Goal: Check status: Check status

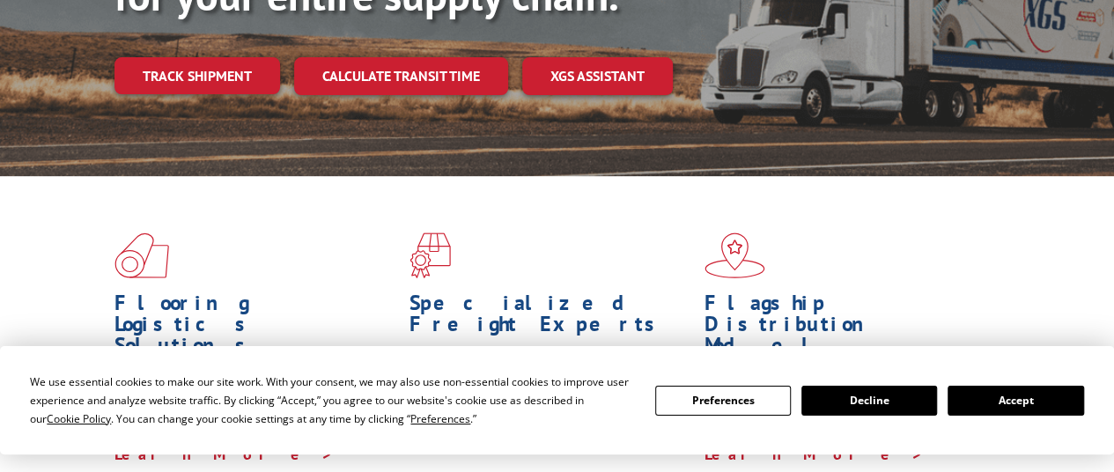
scroll to position [352, 0]
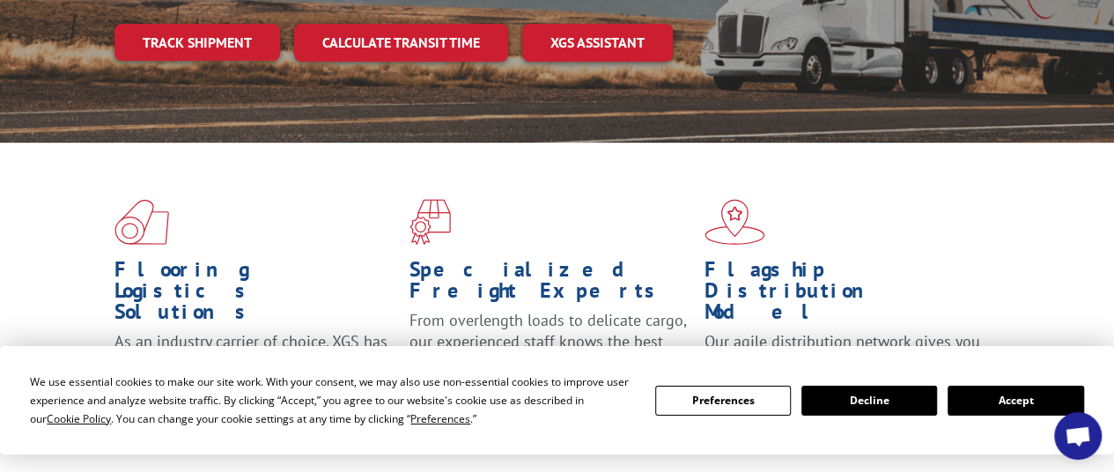
click at [980, 390] on button "Accept" at bounding box center [1016, 401] width 136 height 30
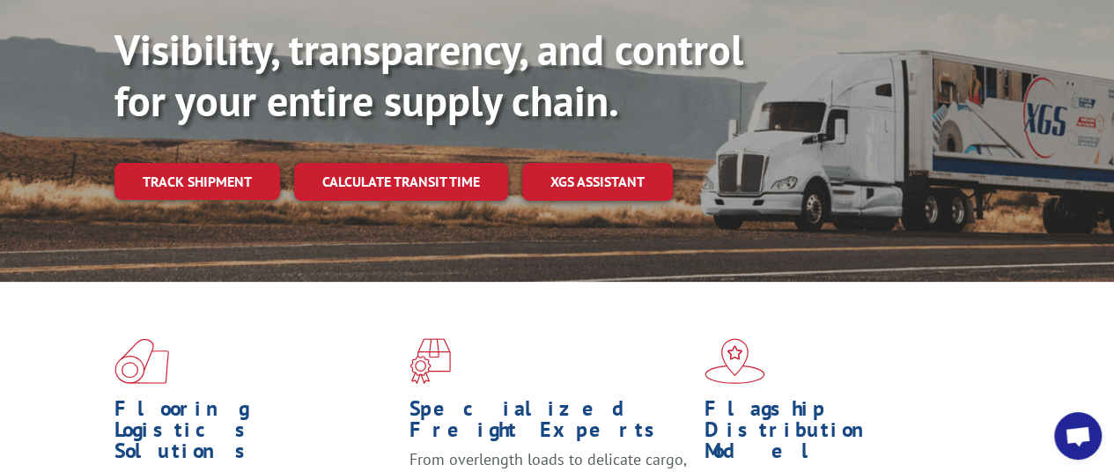
scroll to position [0, 0]
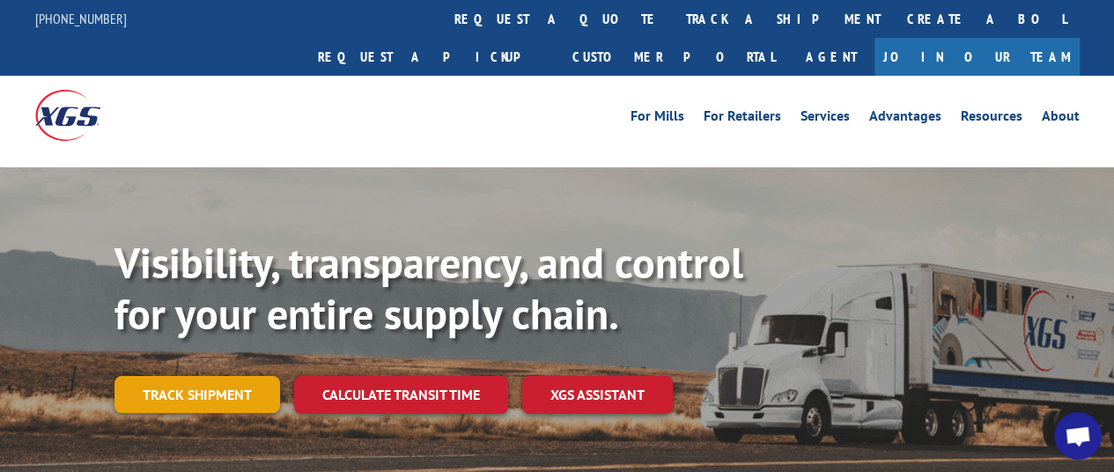
click at [197, 376] on link "Track shipment" at bounding box center [198, 394] width 166 height 37
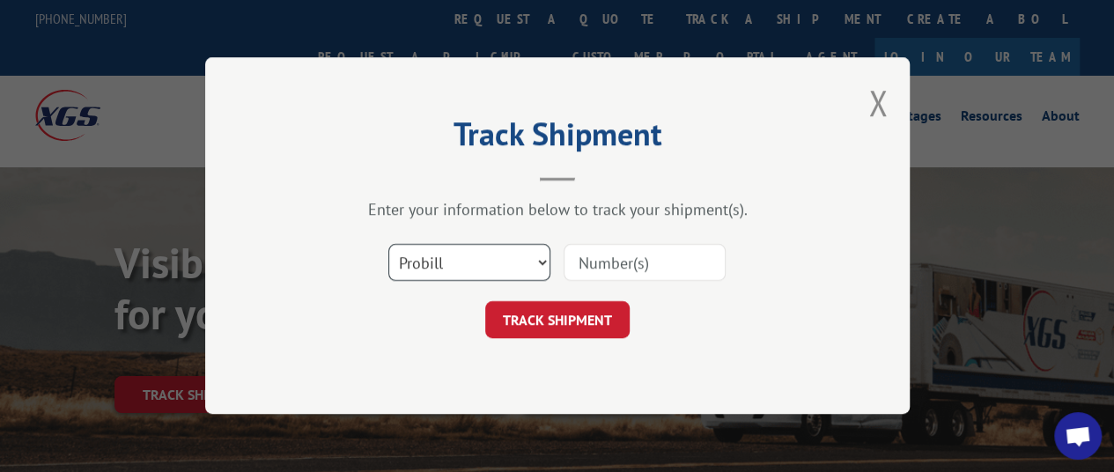
click at [544, 265] on select "Select category... Probill BOL PO" at bounding box center [469, 263] width 162 height 37
click at [1024, 255] on div "Track Shipment Enter your information below to track your shipment(s). Select c…" at bounding box center [557, 236] width 1114 height 472
click at [459, 262] on select "Select category... Probill BOL PO" at bounding box center [469, 263] width 162 height 37
click at [613, 271] on input at bounding box center [645, 263] width 162 height 37
type input "17105135"
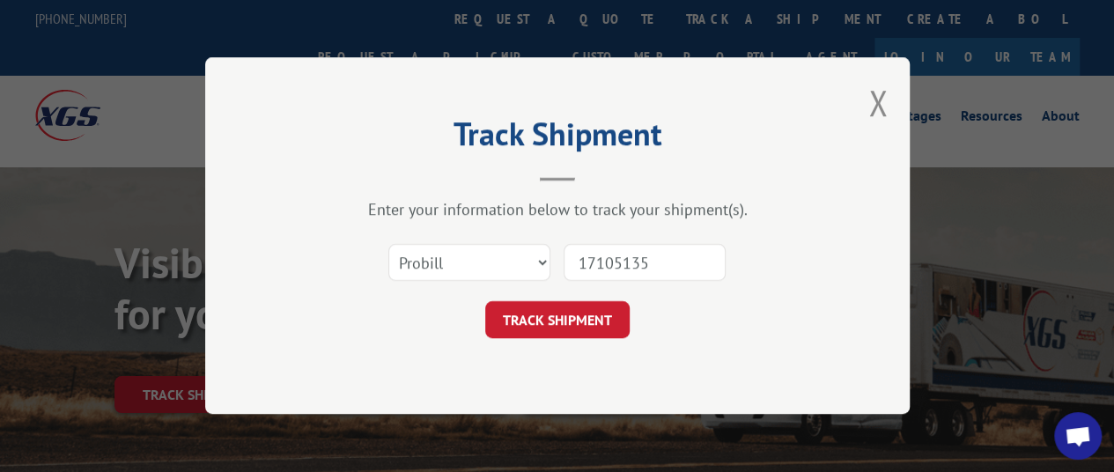
click at [577, 318] on button "TRACK SHIPMENT" at bounding box center [557, 320] width 144 height 37
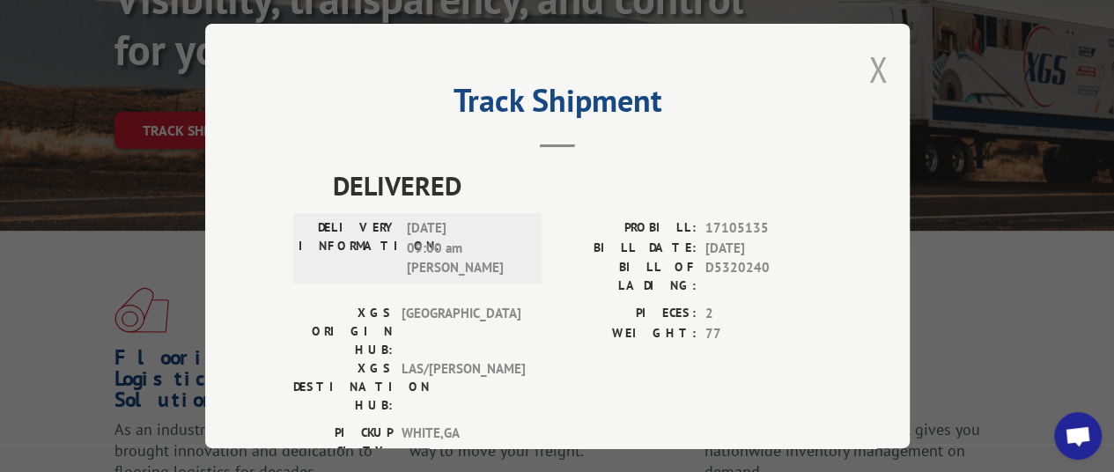
click at [876, 57] on button "Close modal" at bounding box center [878, 69] width 19 height 47
